Goal: Navigation & Orientation: Go to known website

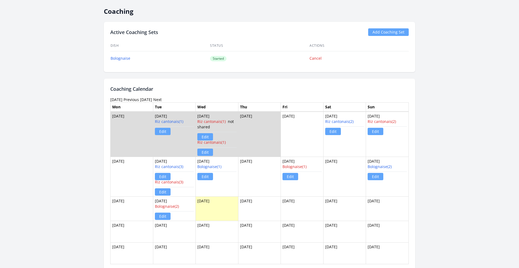
scroll to position [270, 0]
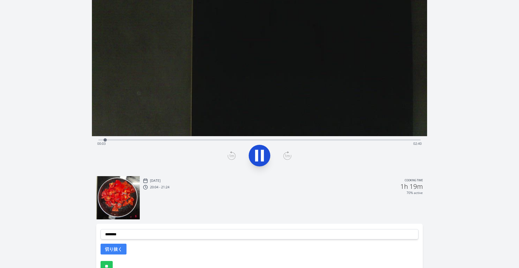
scroll to position [64, 0]
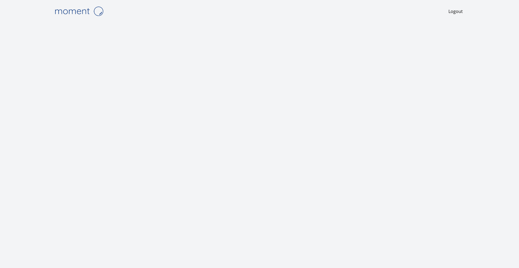
click at [73, 14] on img at bounding box center [79, 11] width 54 height 14
